Goal: Information Seeking & Learning: Find specific fact

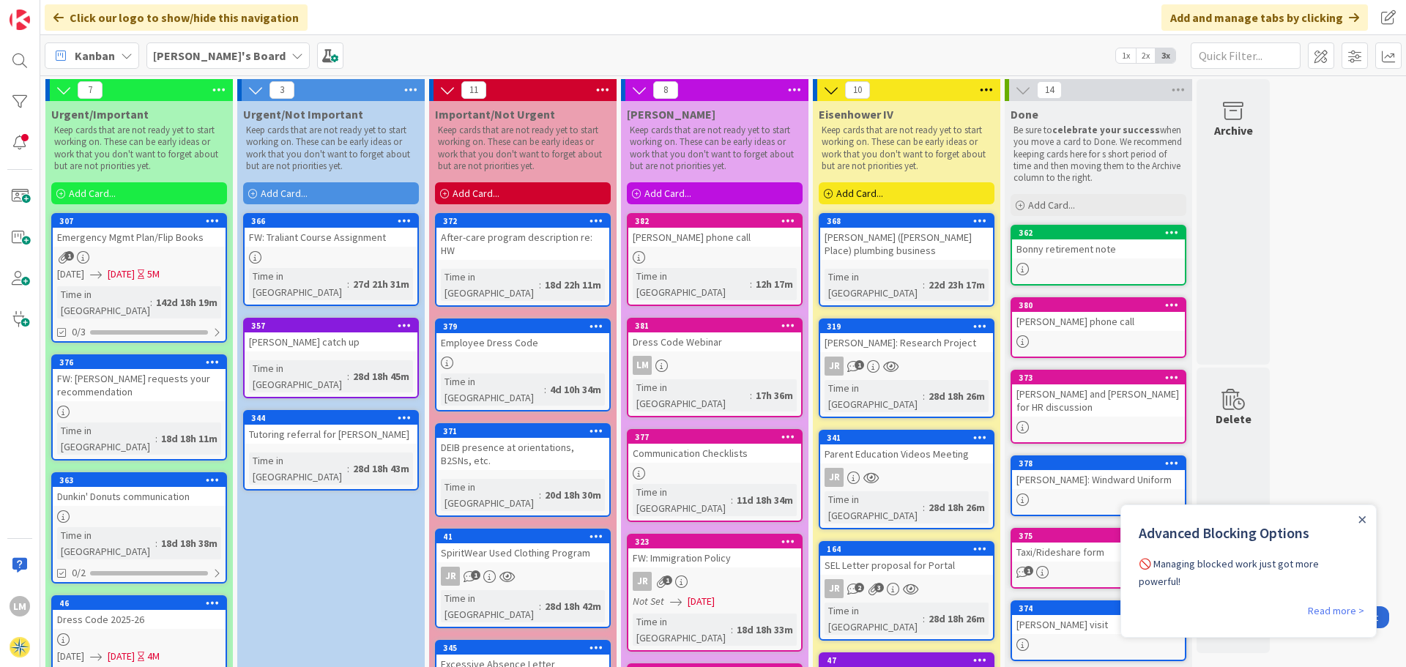
click at [686, 239] on div "[PERSON_NAME] phone call" at bounding box center [714, 237] width 173 height 19
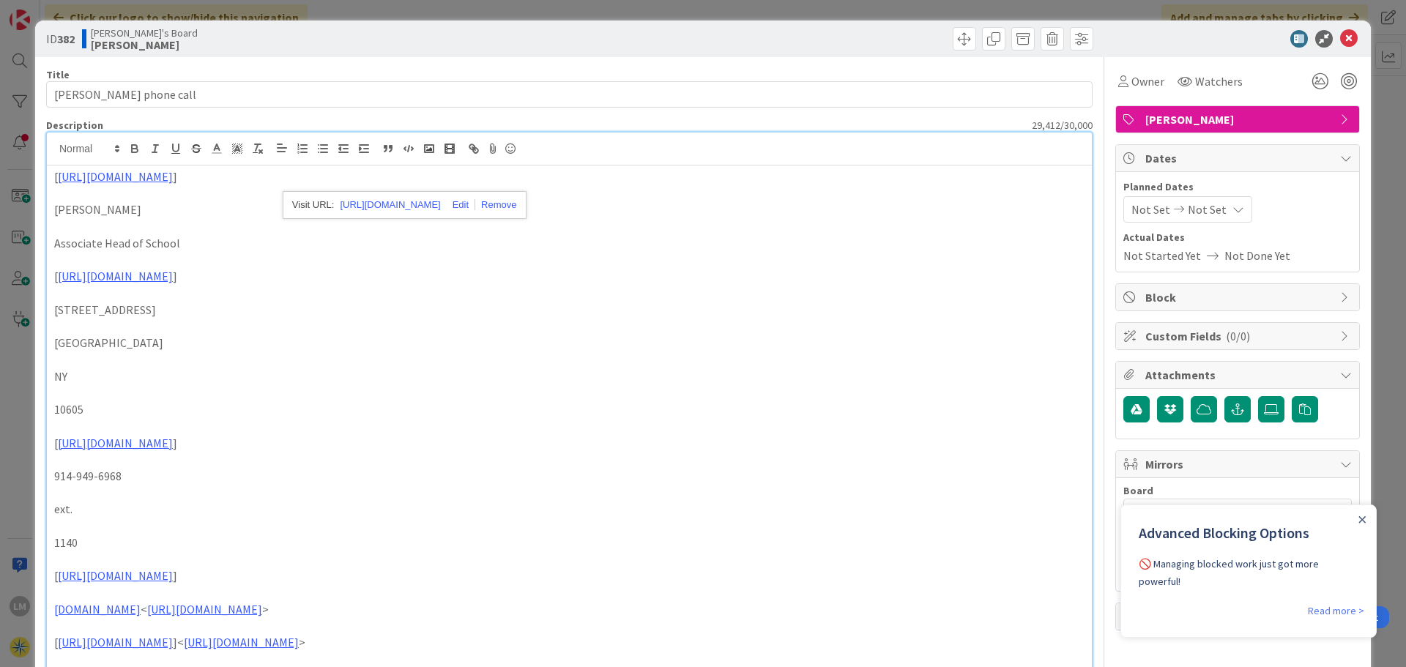
drag, startPoint x: 218, startPoint y: 155, endPoint x: 236, endPoint y: 101, distance: 56.5
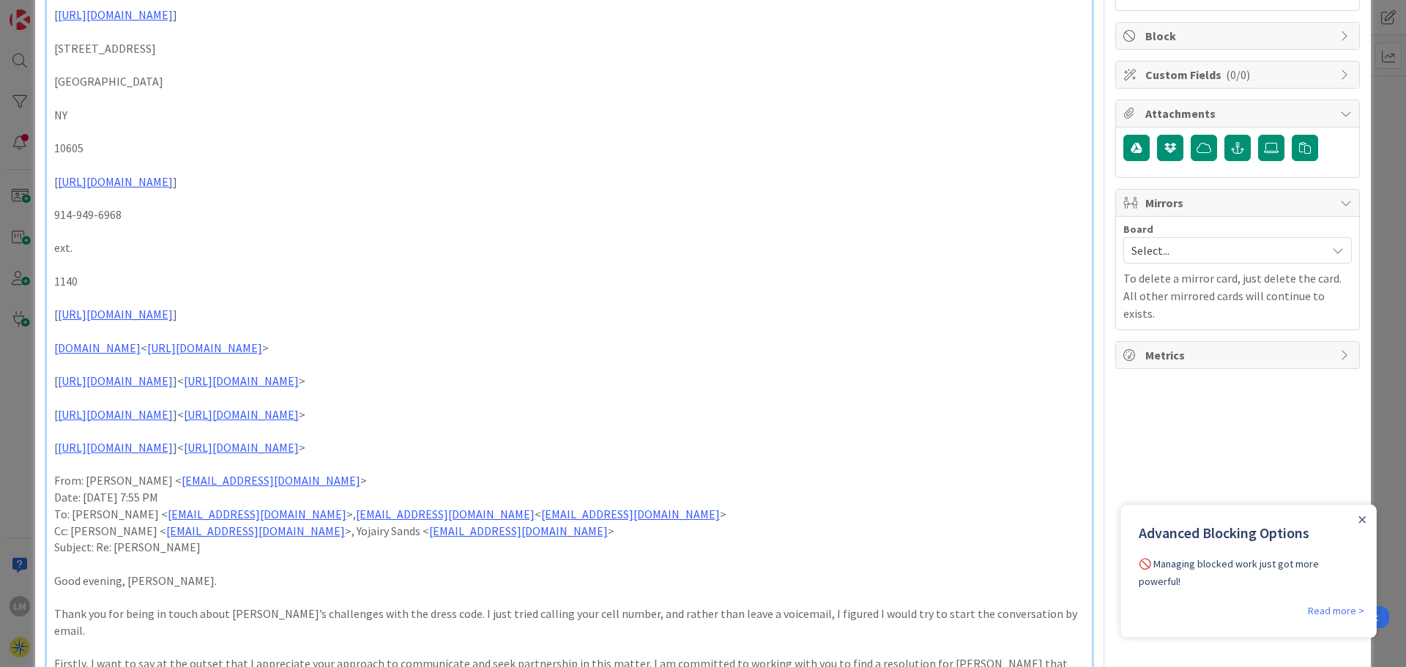
scroll to position [513, 0]
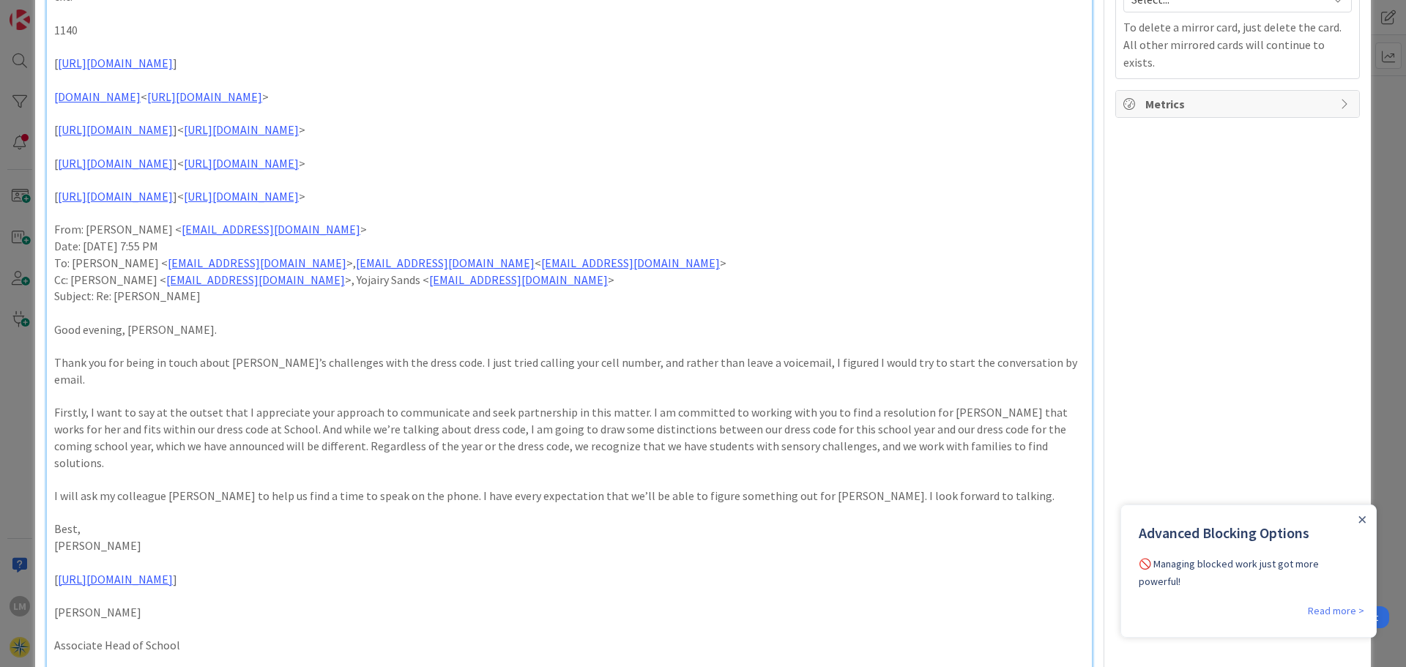
click at [297, 438] on p "Firstly, I want to say at the outset that I appreciate your approach to communi…" at bounding box center [569, 437] width 1030 height 67
click at [305, 488] on p "I will ask my colleague [PERSON_NAME] to help us find a time to speak on the ph…" at bounding box center [569, 496] width 1030 height 17
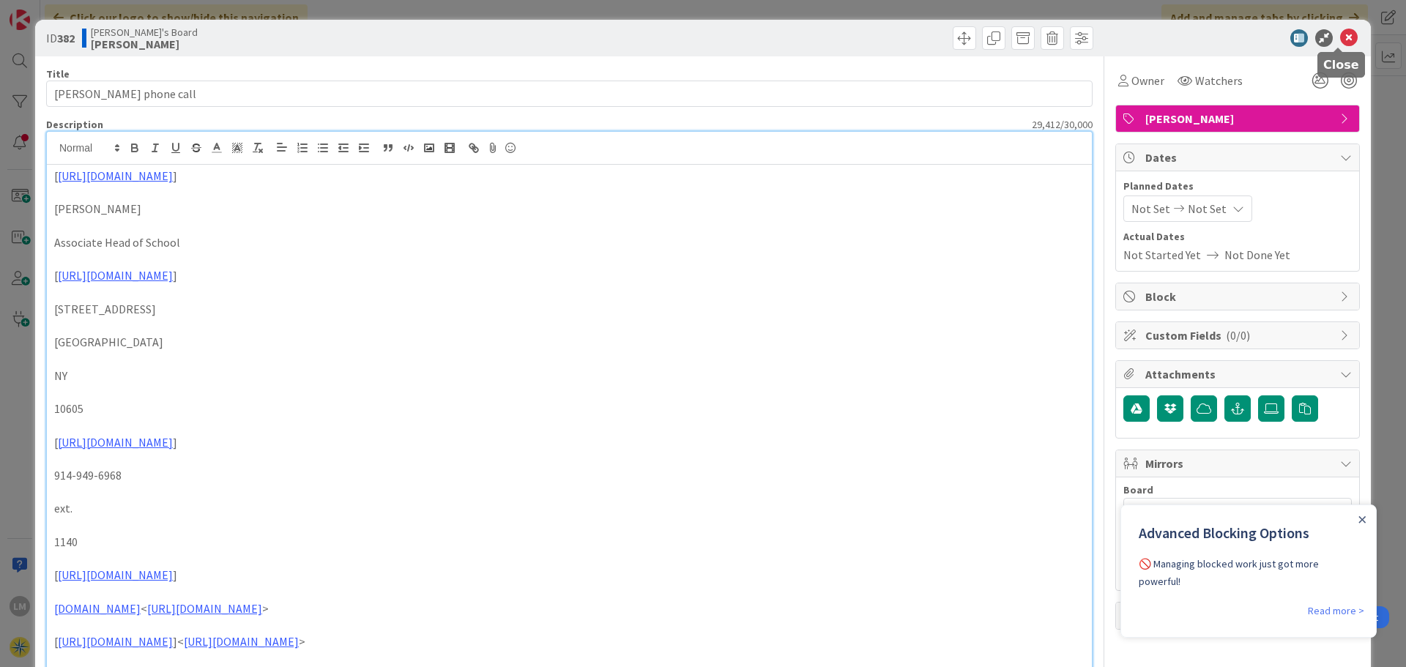
scroll to position [0, 0]
click at [1340, 37] on icon at bounding box center [1349, 39] width 18 height 18
